Goal: Transaction & Acquisition: Purchase product/service

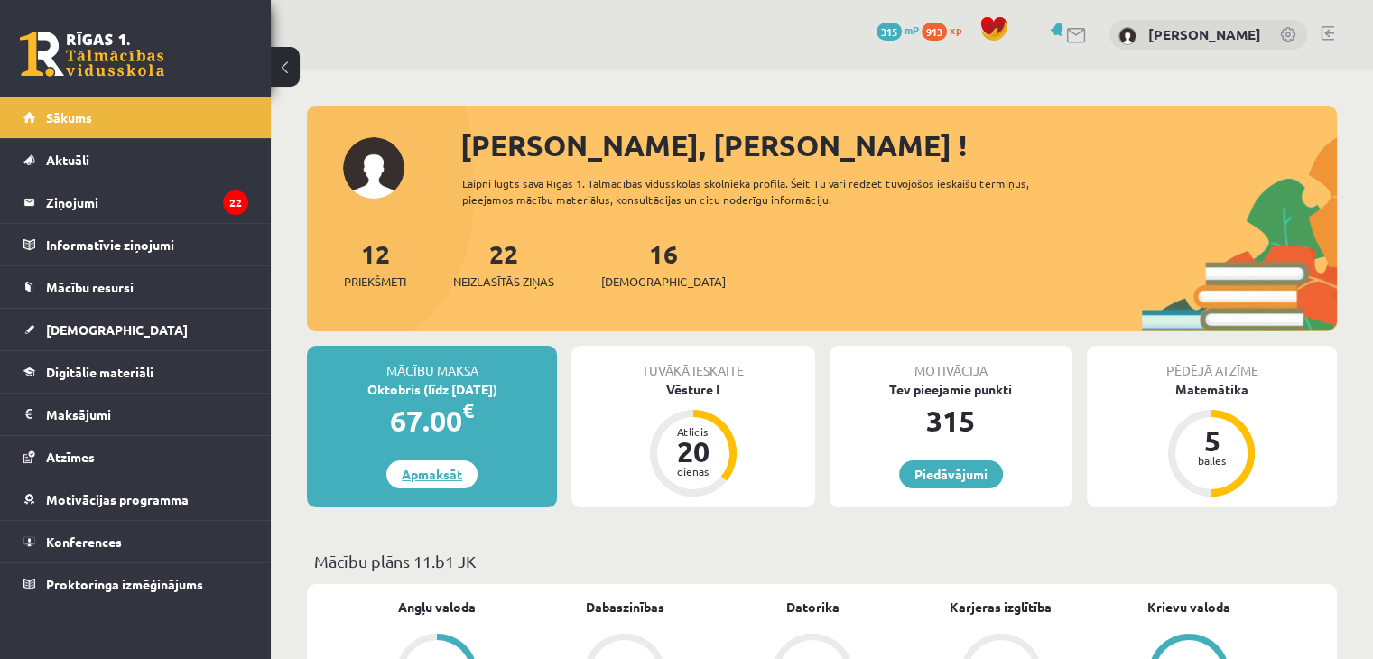
click at [414, 487] on link "Apmaksāt" at bounding box center [431, 474] width 91 height 28
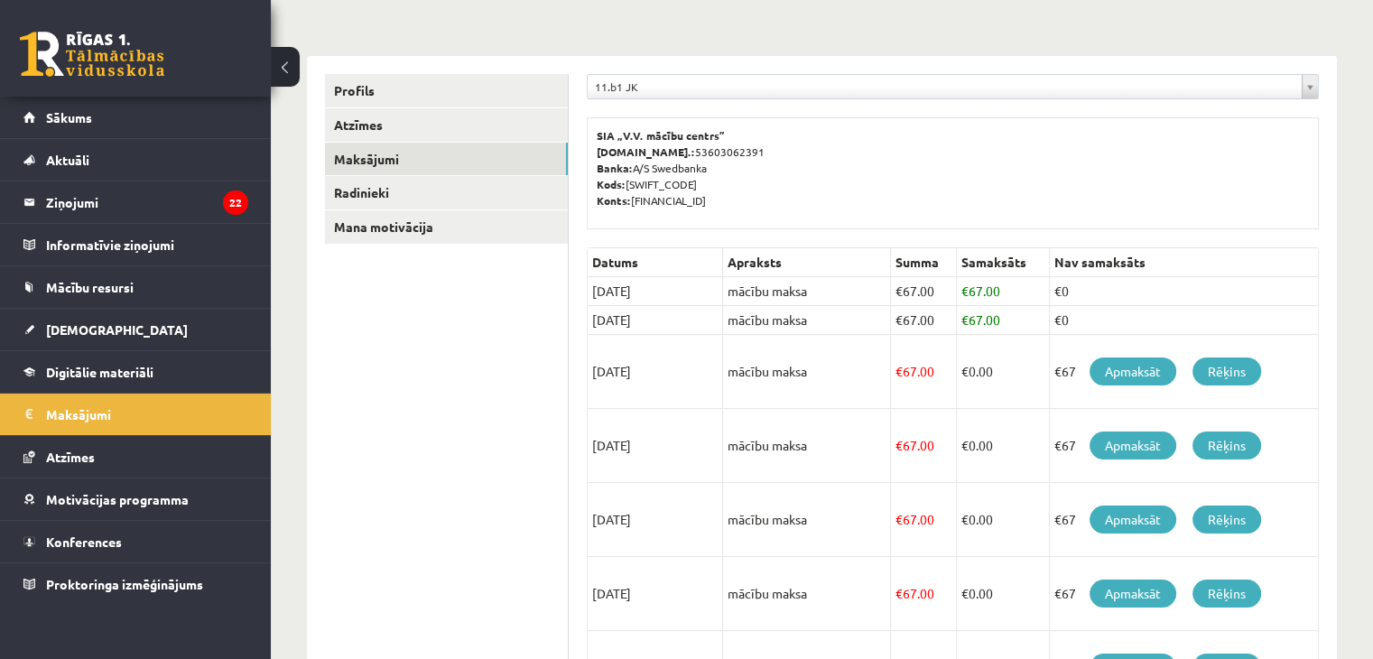
scroll to position [180, 0]
click at [1130, 372] on link "Apmaksāt" at bounding box center [1132, 370] width 87 height 28
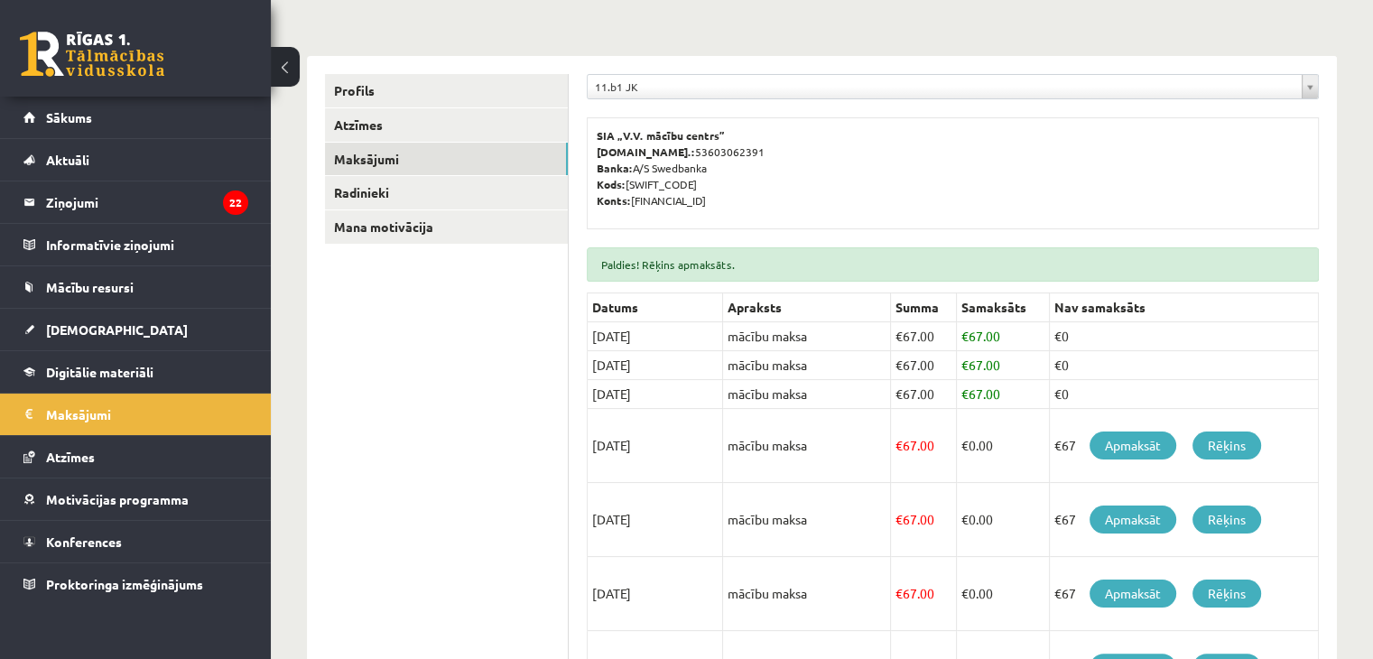
scroll to position [361, 0]
